Goal: Navigation & Orientation: Find specific page/section

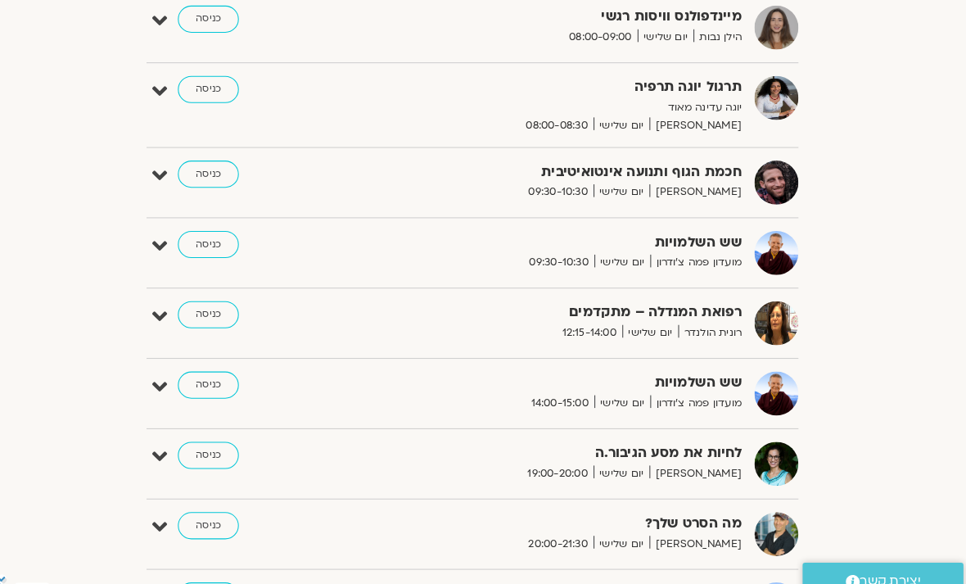
scroll to position [518, 0]
click at [202, 368] on link "כניסה" at bounding box center [227, 372] width 59 height 26
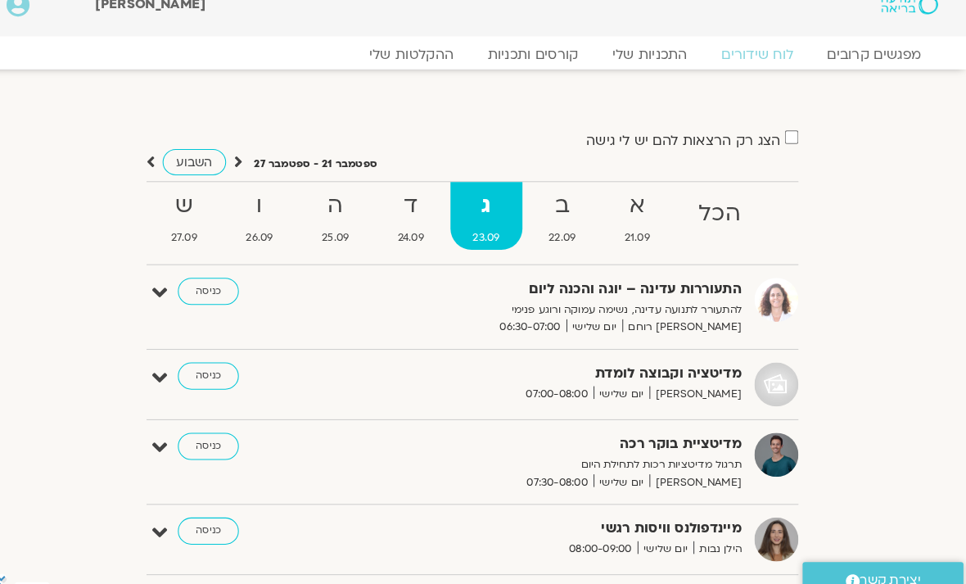
scroll to position [0, 0]
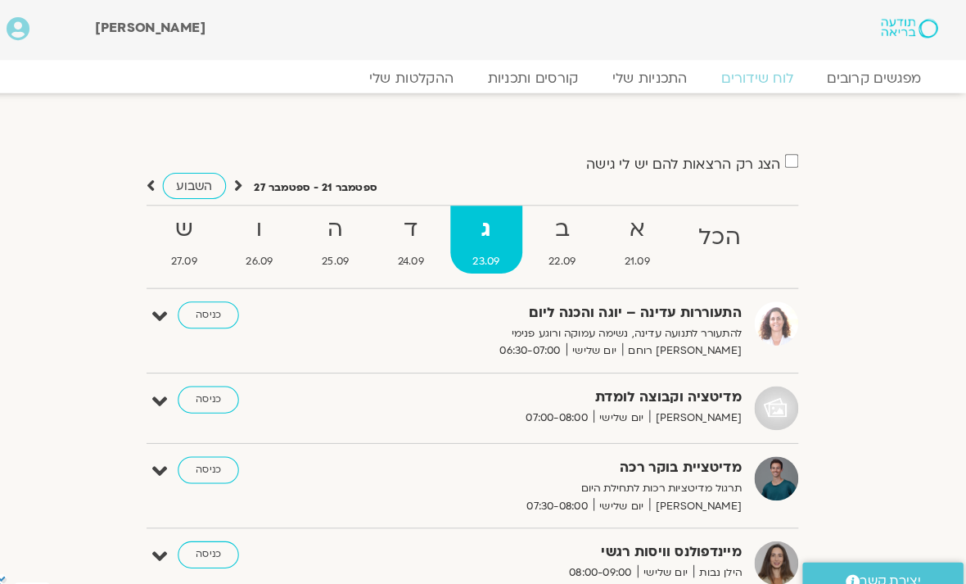
click at [401, 242] on link "ד 24.09" at bounding box center [424, 232] width 70 height 66
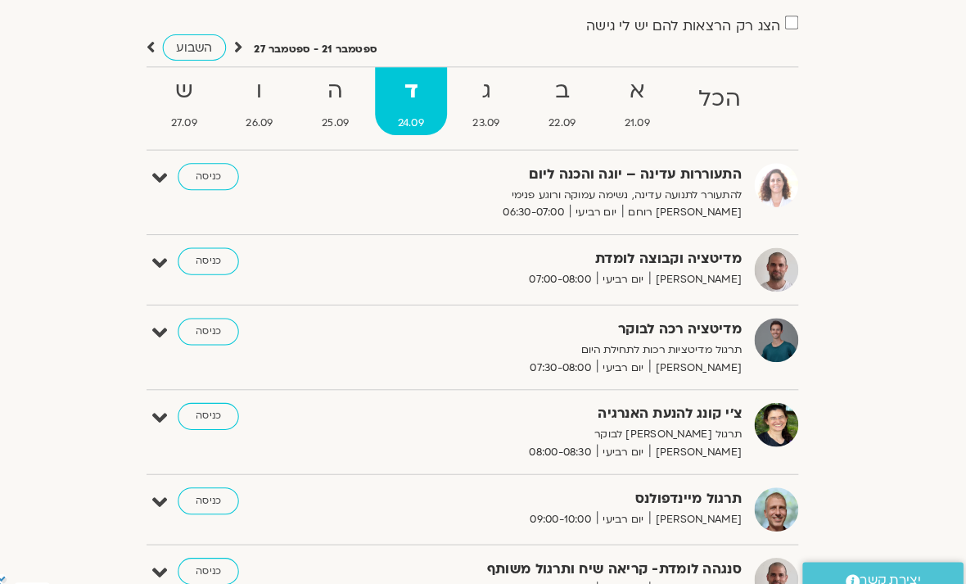
scroll to position [126, 0]
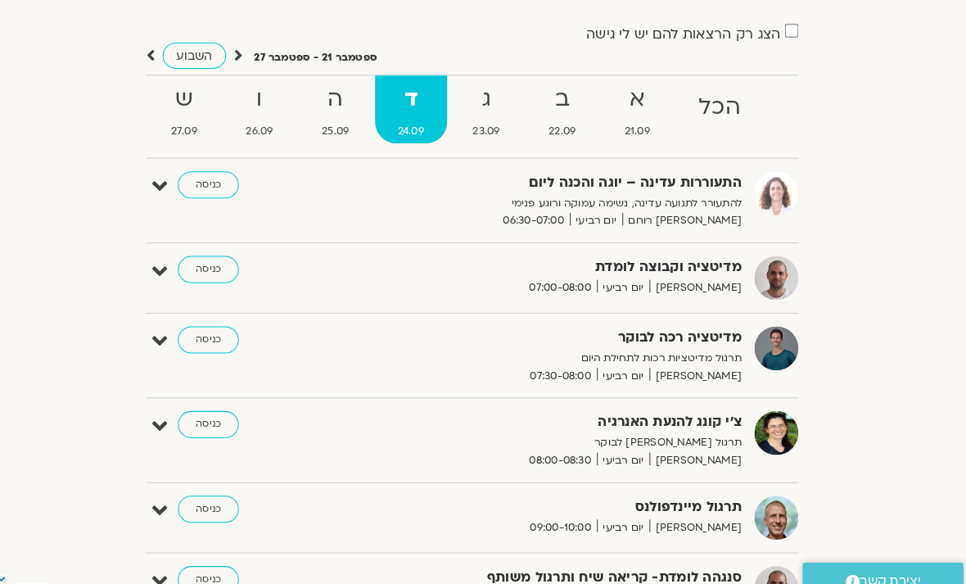
click at [473, 98] on strong "ג" at bounding box center [497, 95] width 70 height 37
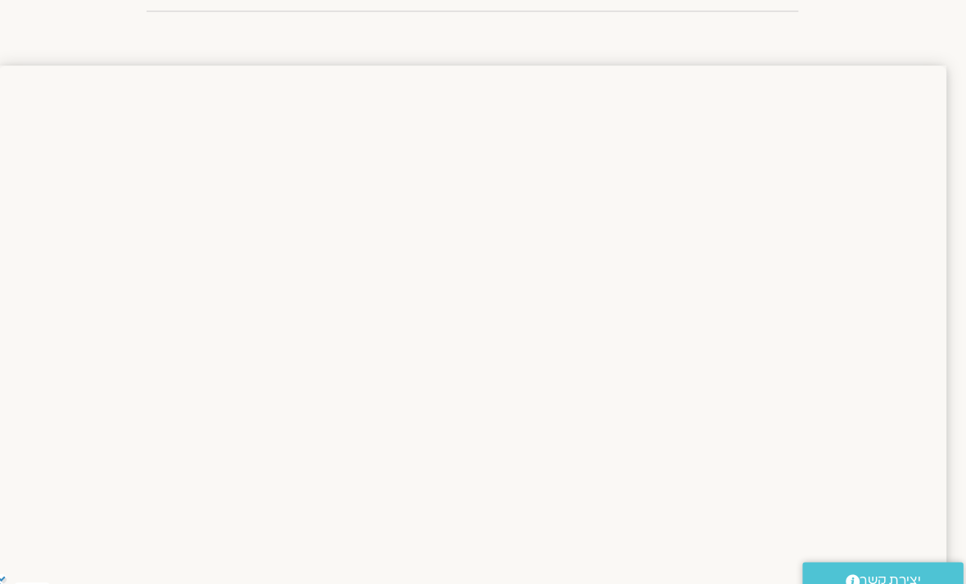
scroll to position [1194, 0]
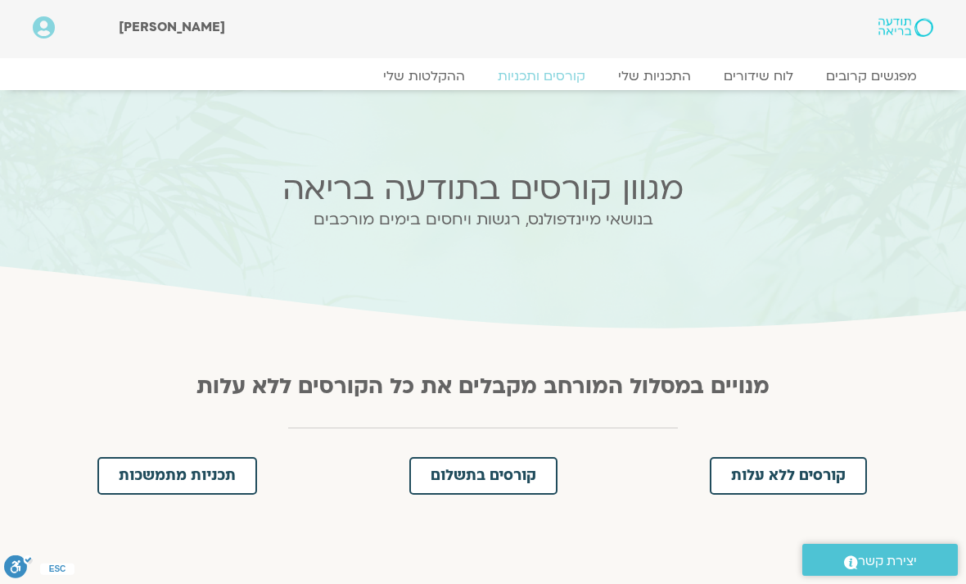
click at [766, 72] on link "לוח שידורים" at bounding box center [758, 76] width 102 height 16
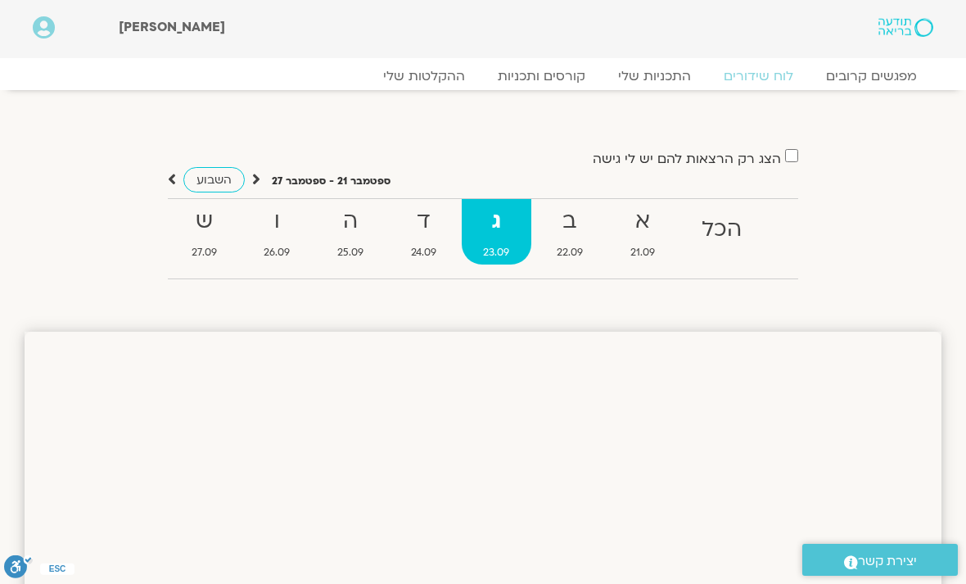
click at [427, 244] on span "24.09" at bounding box center [424, 252] width 70 height 17
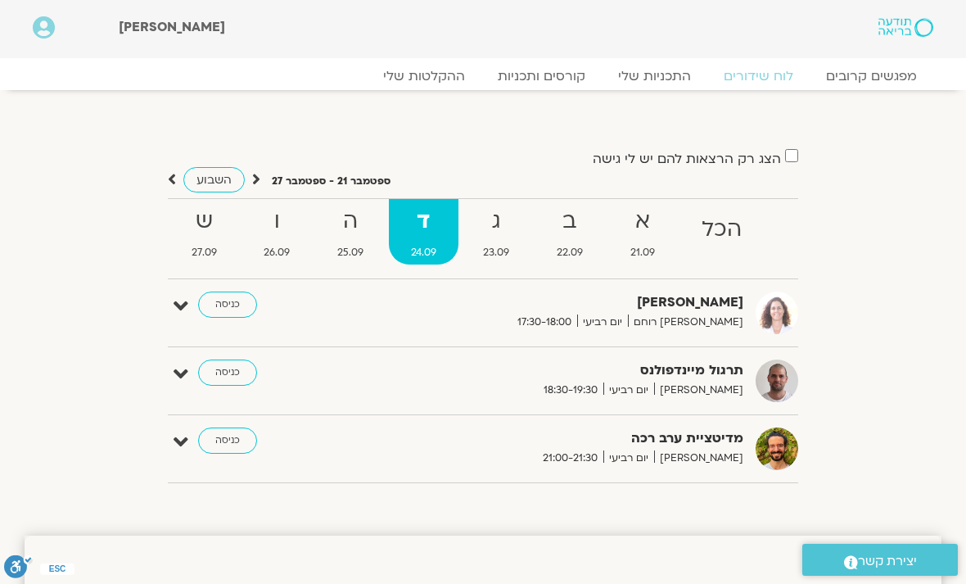
click at [349, 232] on strong "ה" at bounding box center [350, 221] width 70 height 37
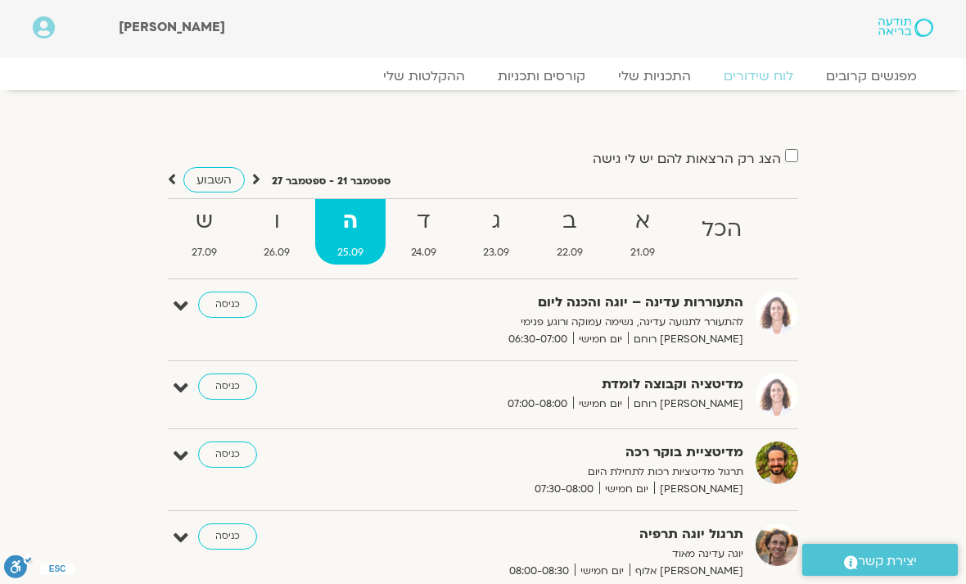
click at [498, 232] on strong "ג" at bounding box center [497, 221] width 70 height 37
